Goal: Find specific page/section: Find specific page/section

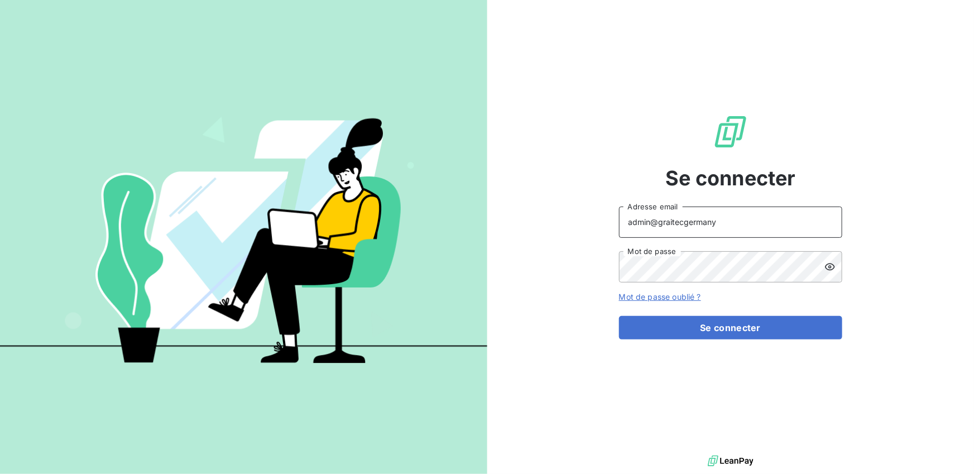
click at [718, 224] on input "admin@graitecgermany" at bounding box center [730, 222] width 223 height 31
type input "admin@fedrigonibenelux"
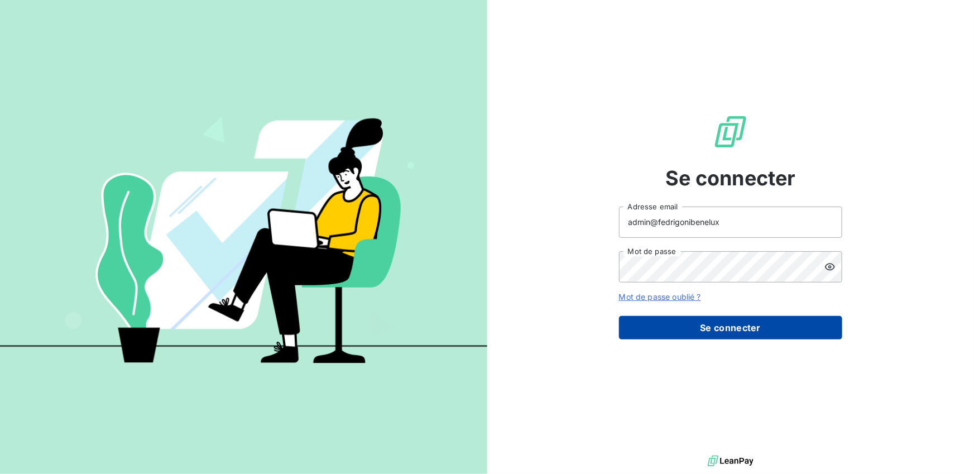
click at [728, 322] on button "Se connecter" at bounding box center [730, 327] width 223 height 23
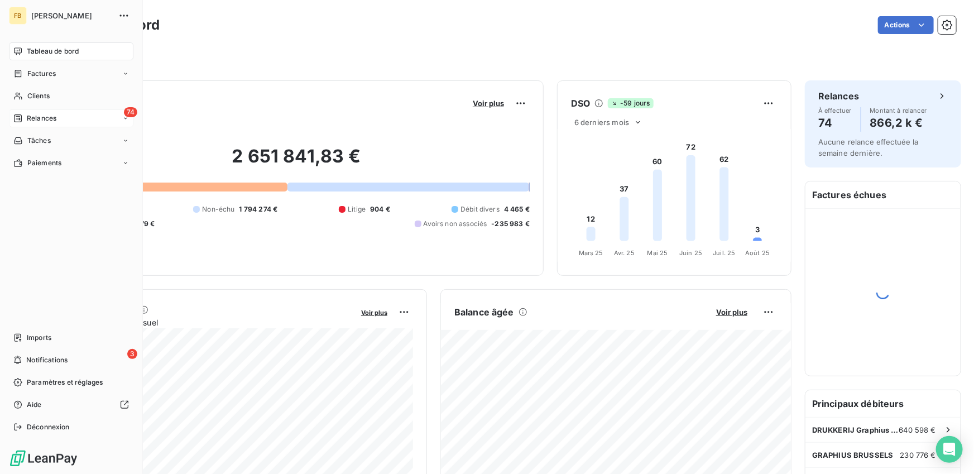
click at [27, 123] on div "74 Relances" at bounding box center [71, 118] width 124 height 18
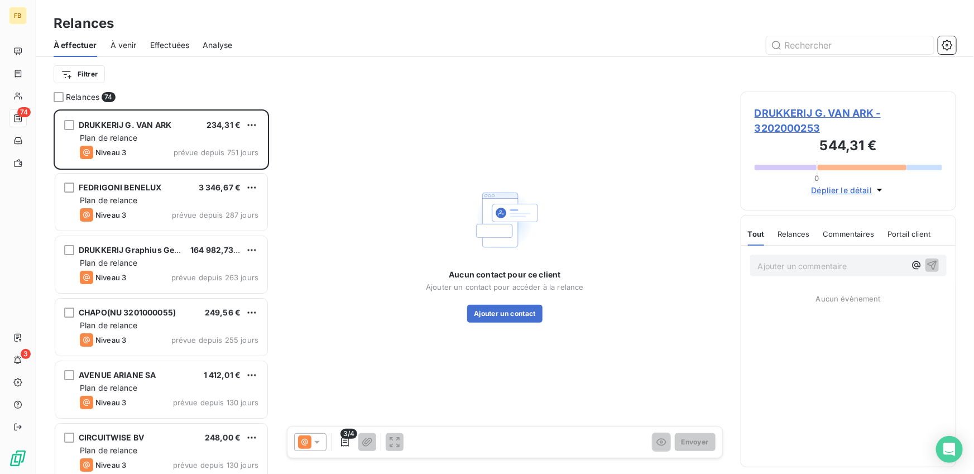
scroll to position [364, 215]
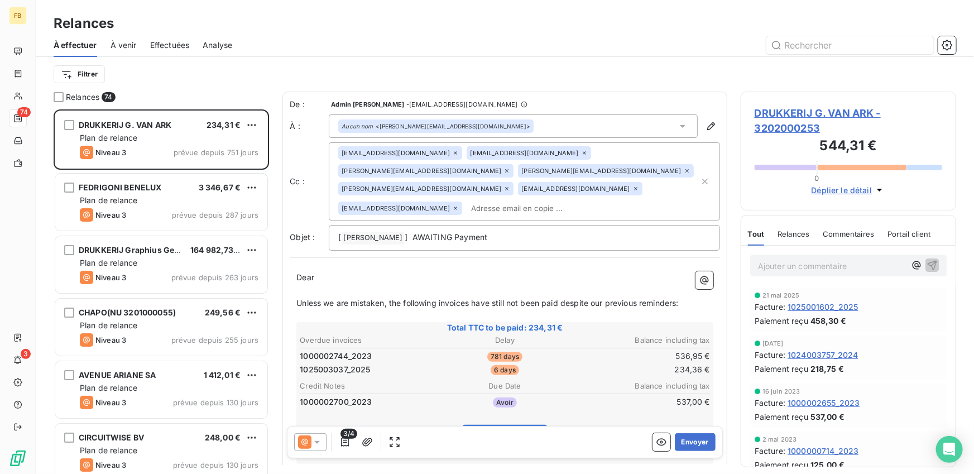
click at [167, 49] on span "Effectuées" at bounding box center [170, 45] width 40 height 11
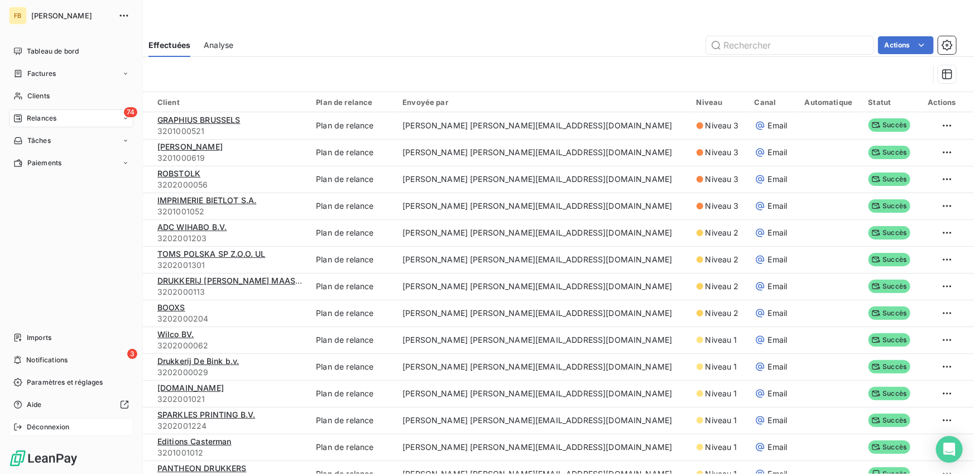
click at [20, 429] on icon at bounding box center [17, 427] width 9 height 9
